Goal: Task Accomplishment & Management: Manage account settings

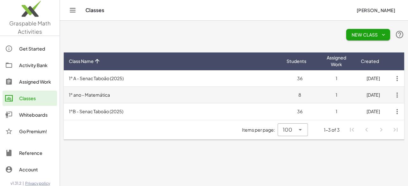
click at [187, 99] on td "1° ano - Matemática" at bounding box center [173, 95] width 218 height 17
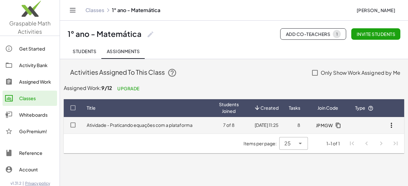
click at [177, 124] on link "Atividade - Praticando equações com a plataforma" at bounding box center [140, 125] width 106 height 6
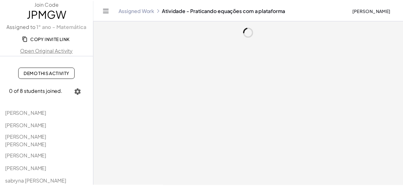
scroll to position [30, 0]
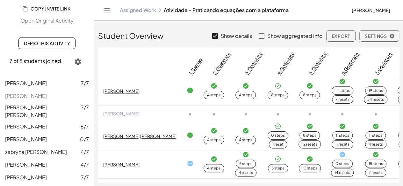
click at [40, 84] on span "[PERSON_NAME]" at bounding box center [26, 83] width 42 height 7
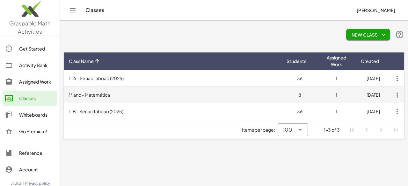
click at [125, 92] on td "1° ano - Matemática" at bounding box center [173, 95] width 218 height 17
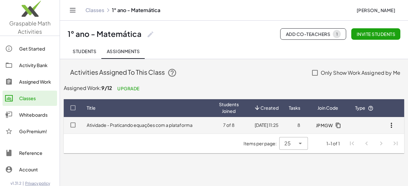
click at [148, 121] on td "Atividade - Praticando equações com a plataforma" at bounding box center [148, 125] width 132 height 17
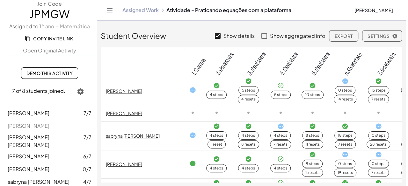
scroll to position [64, 0]
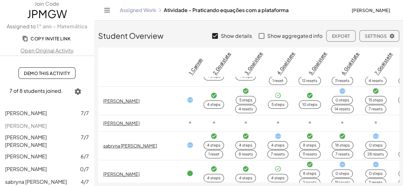
click at [190, 102] on icon at bounding box center [190, 100] width 7 height 7
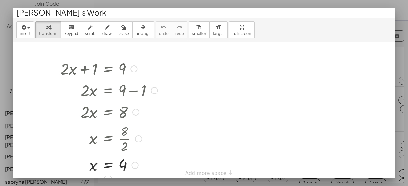
scroll to position [0, 0]
click at [395, 33] on div at bounding box center [204, 93] width 408 height 186
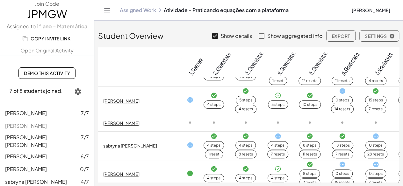
click at [377, 136] on icon at bounding box center [376, 136] width 7 height 7
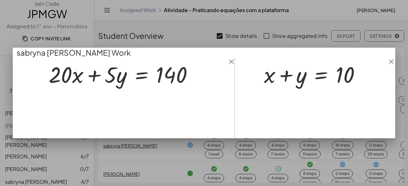
click at [333, 153] on div at bounding box center [204, 93] width 408 height 186
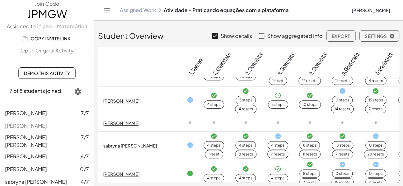
click at [343, 137] on icon at bounding box center [342, 136] width 7 height 7
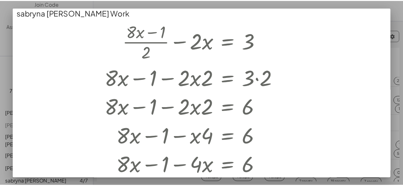
scroll to position [159, 0]
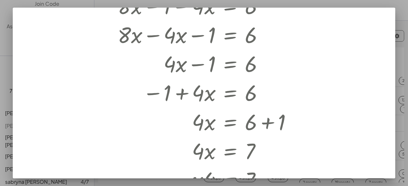
click at [396, 144] on div at bounding box center [204, 93] width 408 height 186
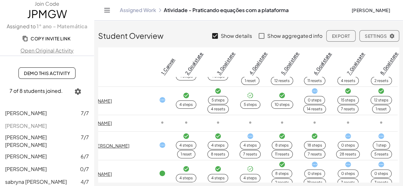
click at [378, 137] on icon at bounding box center [381, 136] width 7 height 7
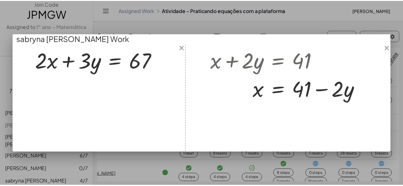
scroll to position [64, 28]
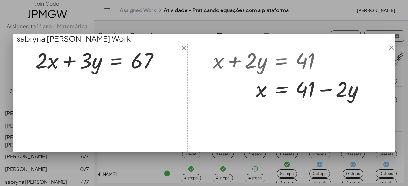
click at [348, 161] on div at bounding box center [204, 93] width 408 height 186
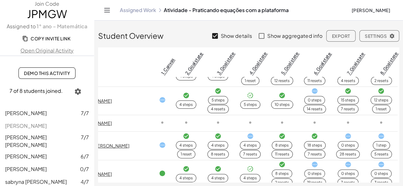
click at [349, 137] on icon at bounding box center [348, 136] width 7 height 7
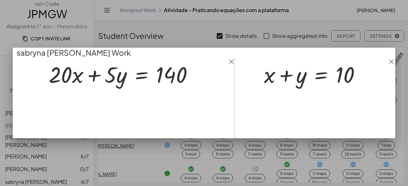
click at [348, 148] on div at bounding box center [204, 93] width 408 height 186
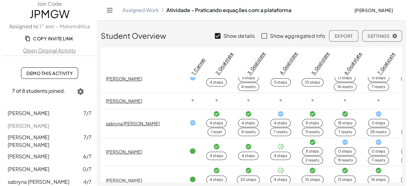
scroll to position [96, 0]
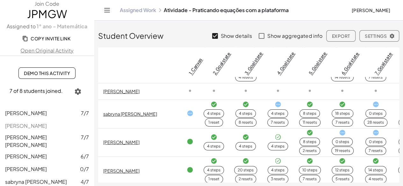
click at [189, 112] on icon at bounding box center [190, 113] width 7 height 7
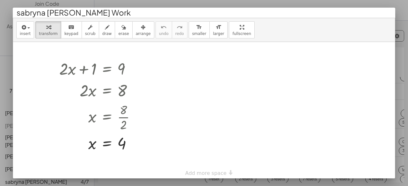
click at [189, 113] on div at bounding box center [204, 112] width 382 height 141
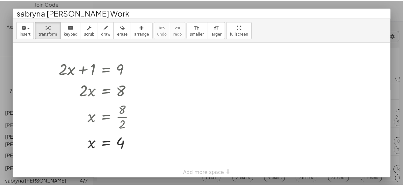
scroll to position [14, 0]
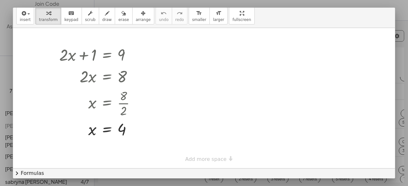
click at [401, 46] on div at bounding box center [204, 93] width 408 height 186
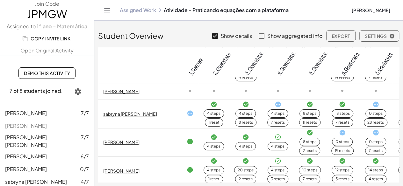
click at [277, 106] on icon at bounding box center [278, 104] width 7 height 7
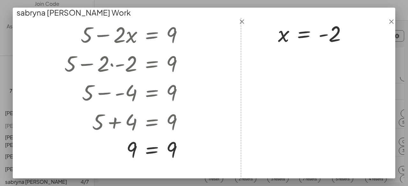
click at [185, 181] on div at bounding box center [204, 93] width 408 height 186
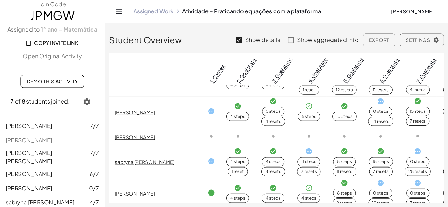
scroll to position [64, 0]
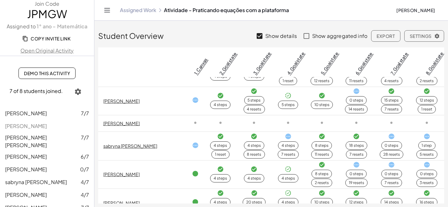
click at [388, 137] on icon at bounding box center [391, 136] width 7 height 7
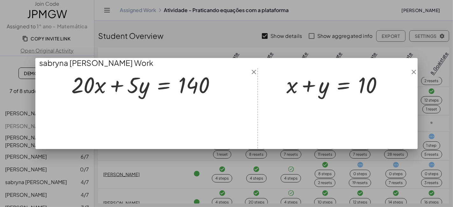
click at [324, 123] on div at bounding box center [226, 108] width 382 height 81
click at [358, 161] on div at bounding box center [226, 103] width 453 height 207
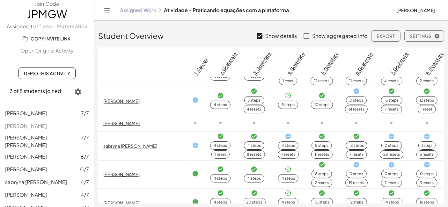
click at [408, 137] on icon at bounding box center [426, 136] width 7 height 7
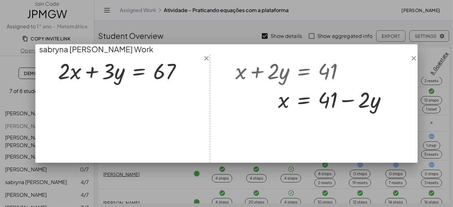
click at [381, 168] on div at bounding box center [226, 103] width 453 height 207
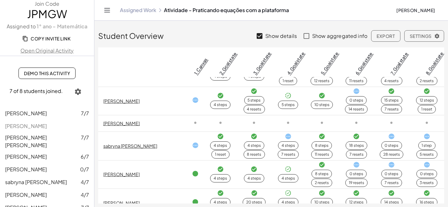
click at [389, 135] on icon at bounding box center [391, 136] width 7 height 7
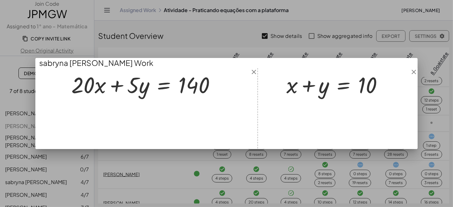
click at [400, 145] on div at bounding box center [226, 108] width 382 height 81
click at [408, 138] on div at bounding box center [226, 103] width 453 height 207
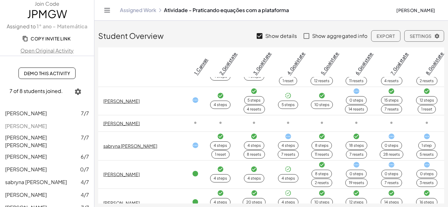
click at [408, 136] on icon at bounding box center [426, 136] width 7 height 7
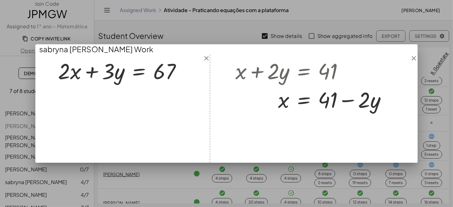
click at [408, 136] on div at bounding box center [226, 103] width 453 height 207
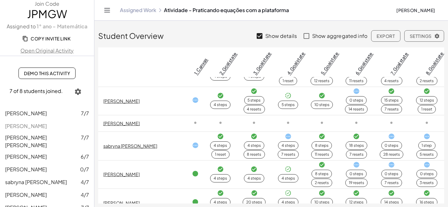
click at [390, 136] on td "0 steps 28 resets" at bounding box center [392, 146] width 36 height 28
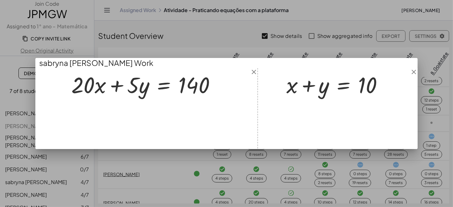
click at [386, 161] on div at bounding box center [226, 103] width 453 height 207
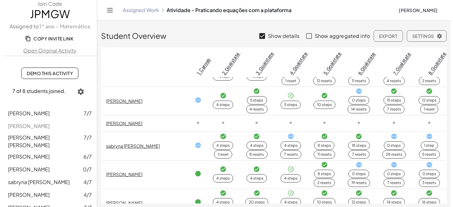
scroll to position [83, 0]
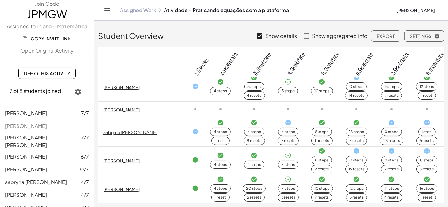
click at [353, 148] on icon at bounding box center [356, 151] width 7 height 7
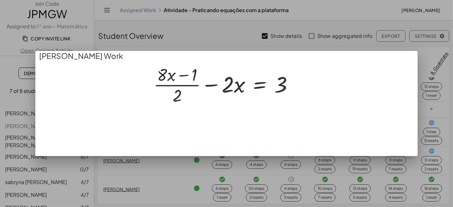
click at [394, 164] on div at bounding box center [226, 103] width 453 height 207
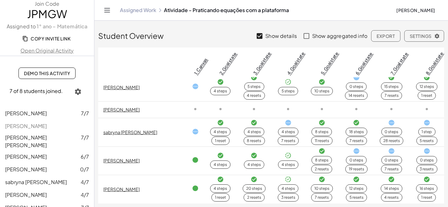
click at [388, 148] on icon at bounding box center [391, 151] width 7 height 7
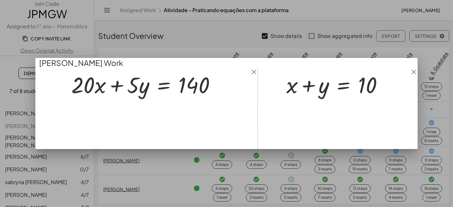
click at [386, 173] on div at bounding box center [226, 103] width 453 height 207
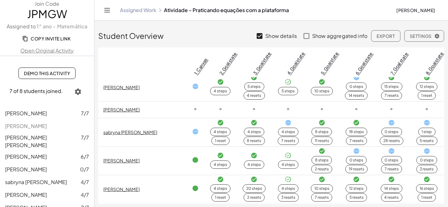
click at [408, 148] on icon at bounding box center [426, 151] width 7 height 7
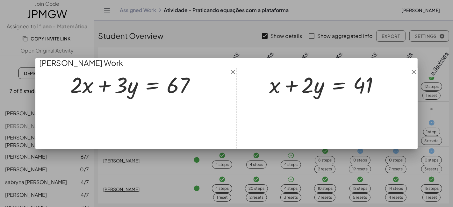
click at [401, 170] on div at bounding box center [226, 103] width 453 height 207
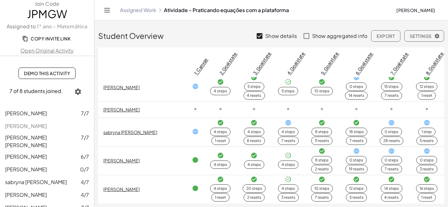
click at [353, 120] on icon at bounding box center [356, 123] width 7 height 7
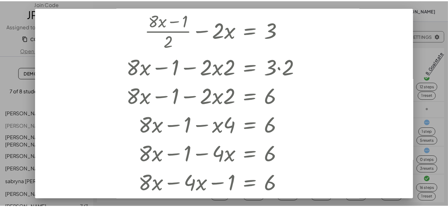
scroll to position [0, 0]
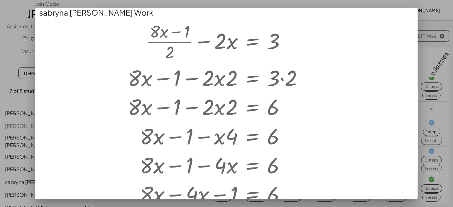
click at [408, 151] on div at bounding box center [226, 103] width 453 height 207
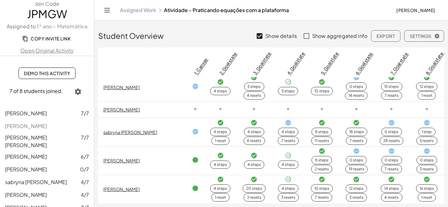
click at [285, 176] on icon at bounding box center [288, 179] width 7 height 7
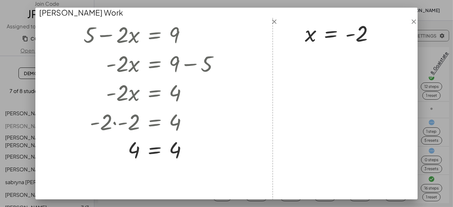
click at [408, 145] on div at bounding box center [226, 103] width 453 height 207
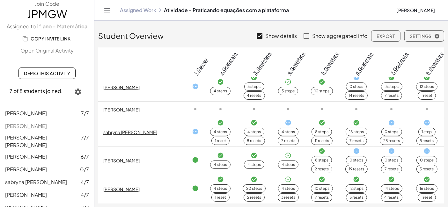
click at [408, 176] on icon at bounding box center [426, 179] width 7 height 7
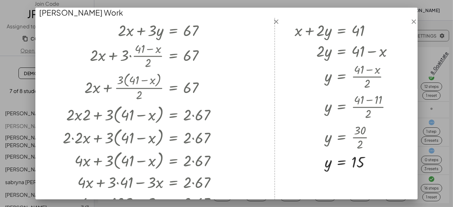
click at [408, 173] on div at bounding box center [226, 103] width 453 height 207
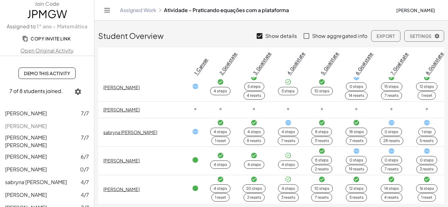
click at [389, 176] on icon at bounding box center [391, 179] width 7 height 7
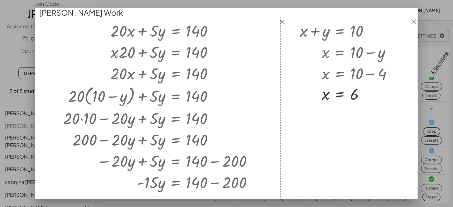
click at [388, 174] on div at bounding box center [226, 171] width 382 height 307
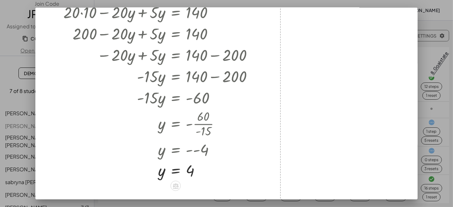
scroll to position [125, 0]
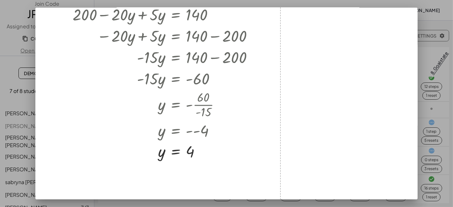
click at [408, 106] on div at bounding box center [226, 103] width 453 height 207
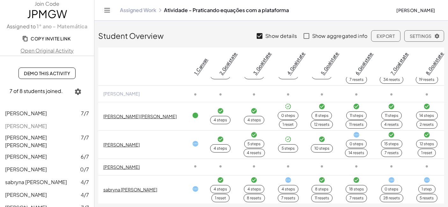
scroll to position [0, 0]
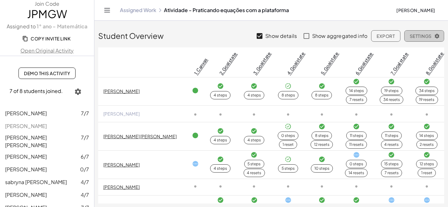
click at [408, 33] on span "Settings" at bounding box center [424, 36] width 29 height 6
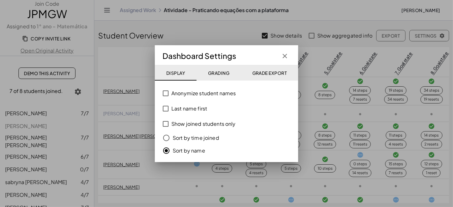
click at [408, 33] on div at bounding box center [226, 103] width 453 height 207
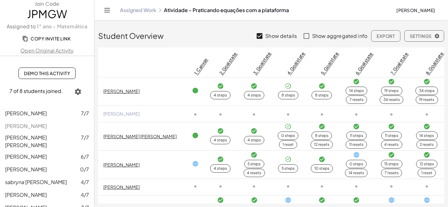
click at [149, 13] on link "Assigned Work" at bounding box center [138, 10] width 36 height 6
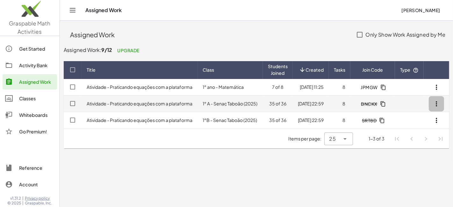
click at [408, 102] on icon "button" at bounding box center [437, 104] width 8 height 8
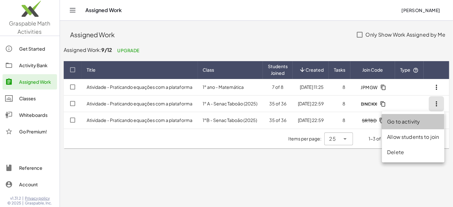
click at [408, 123] on div "Go to activity" at bounding box center [413, 122] width 52 height 8
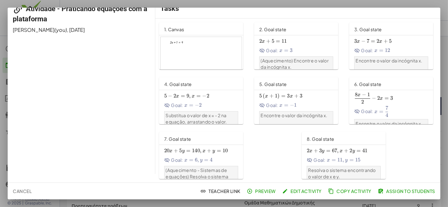
scroll to position [35, 0]
click at [395, 186] on div at bounding box center [224, 103] width 448 height 207
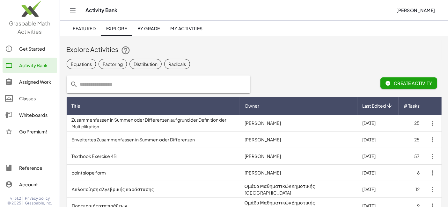
click at [176, 29] on span "My Activities" at bounding box center [186, 28] width 33 height 6
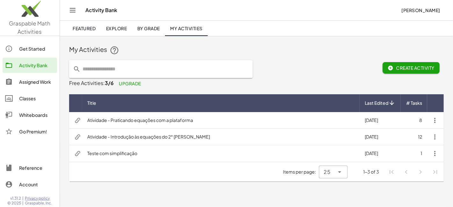
click at [36, 81] on div "Assigned Work" at bounding box center [36, 82] width 35 height 8
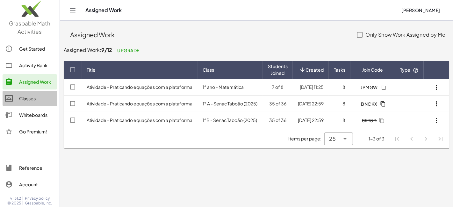
click at [32, 96] on div "Classes" at bounding box center [36, 99] width 35 height 8
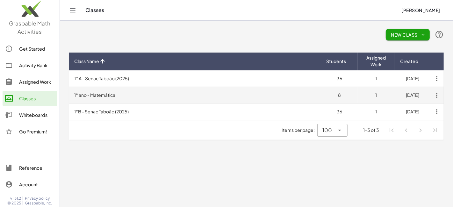
click at [156, 98] on td "1° ano - Matemática" at bounding box center [195, 95] width 252 height 17
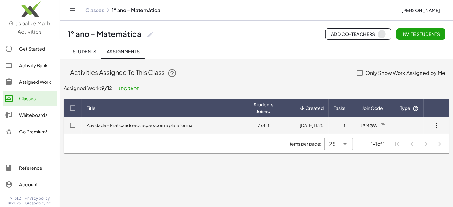
click at [408, 122] on icon "button" at bounding box center [437, 126] width 8 height 8
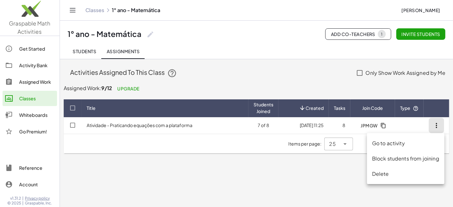
click at [408, 159] on div "Block students from joining" at bounding box center [405, 159] width 67 height 8
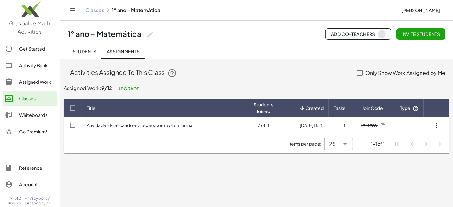
click at [365, 174] on main "Activities Assigned To This Class Only Show Work Assigned by Me Assigned Work: …" at bounding box center [256, 103] width 393 height 207
